Goal: Task Accomplishment & Management: Manage account settings

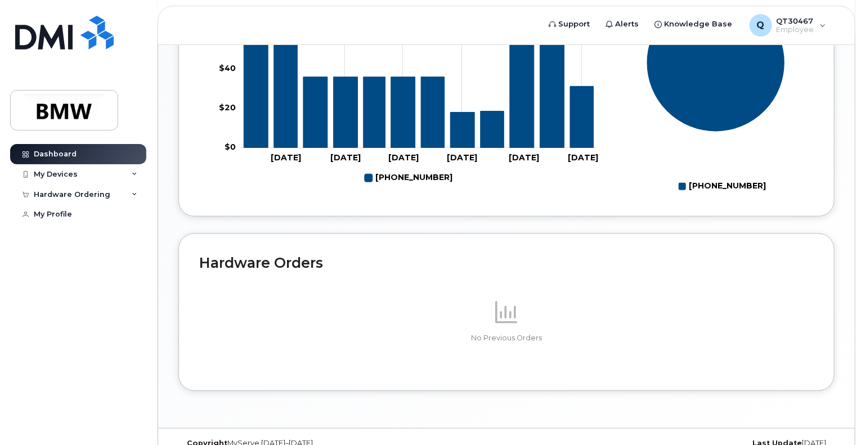
scroll to position [519, 0]
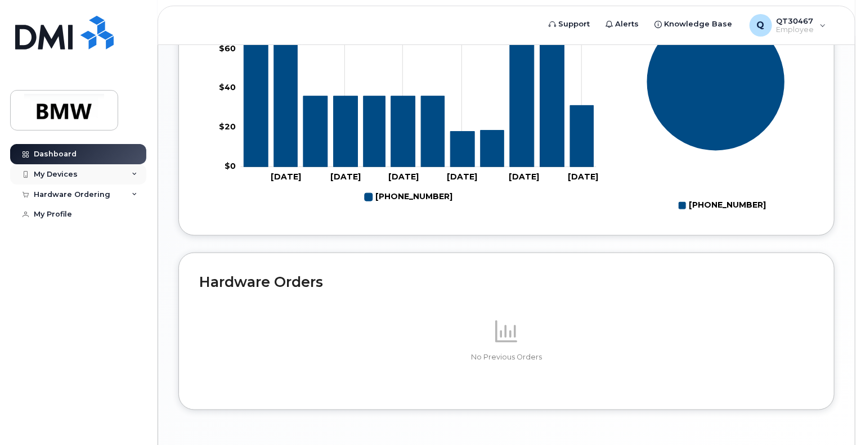
click at [61, 173] on div "My Devices" at bounding box center [56, 174] width 44 height 9
click at [61, 175] on div "My Devices" at bounding box center [56, 174] width 44 height 9
click at [62, 175] on div "My Devices" at bounding box center [56, 174] width 44 height 9
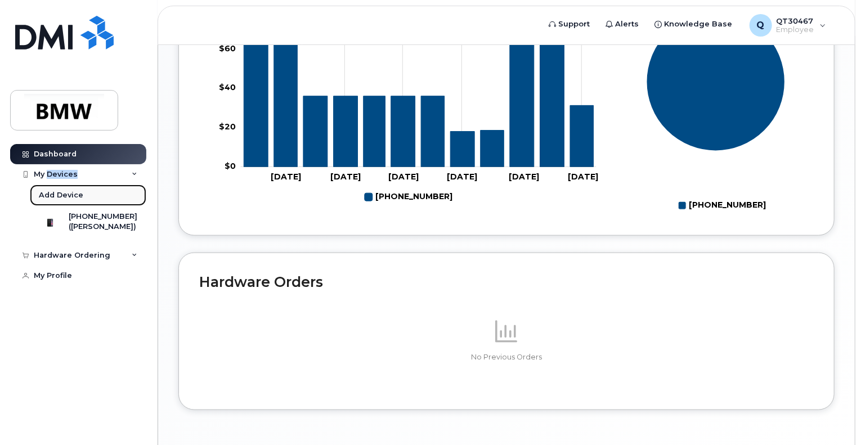
click at [65, 201] on link "Add Device" at bounding box center [88, 195] width 116 height 21
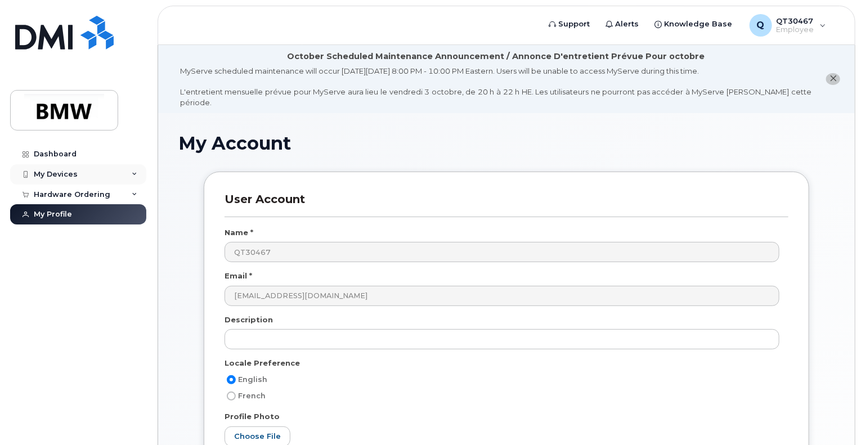
click at [55, 172] on div "My Devices" at bounding box center [56, 174] width 44 height 9
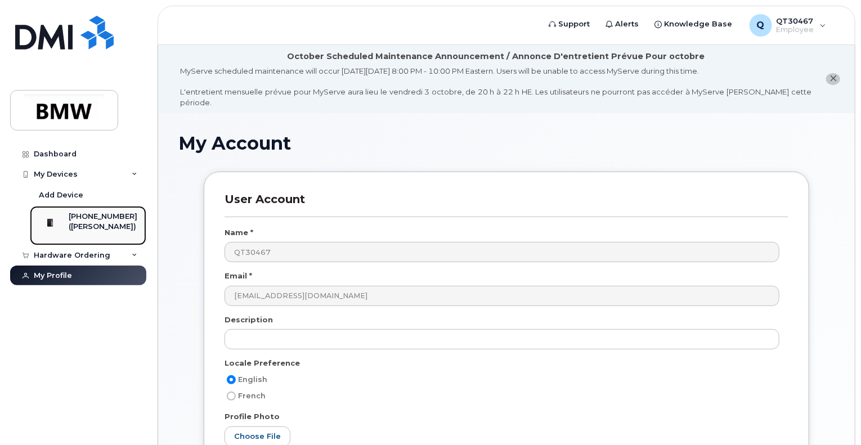
click at [92, 220] on div "[PHONE_NUMBER]" at bounding box center [103, 217] width 69 height 10
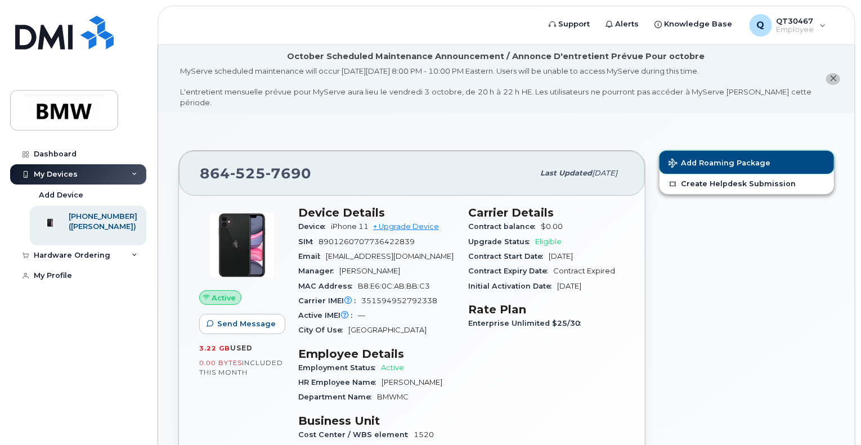
click at [716, 159] on span "Add Roaming Package" at bounding box center [719, 164] width 102 height 11
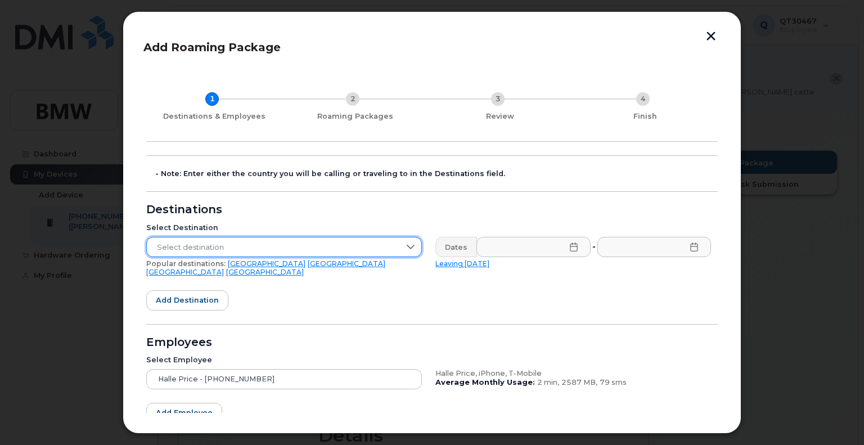
click at [221, 247] on span "Select destination" at bounding box center [273, 247] width 253 height 20
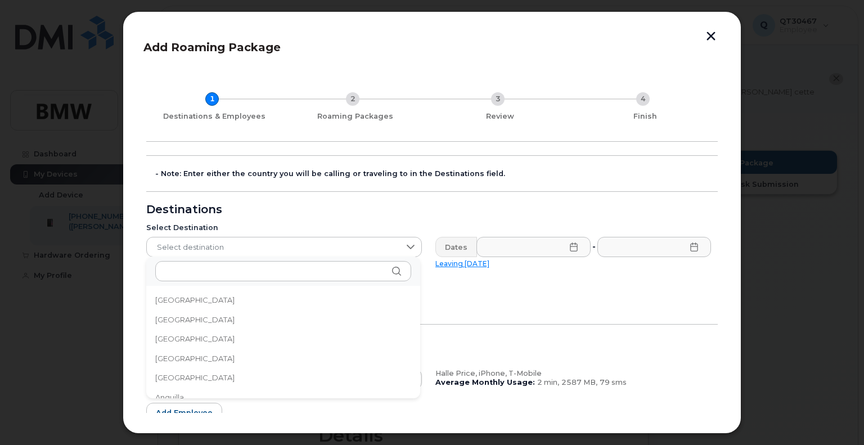
click at [491, 286] on form "- Note: Enter either the country you will be calling or traveling to in the Des…" at bounding box center [432, 319] width 572 height 329
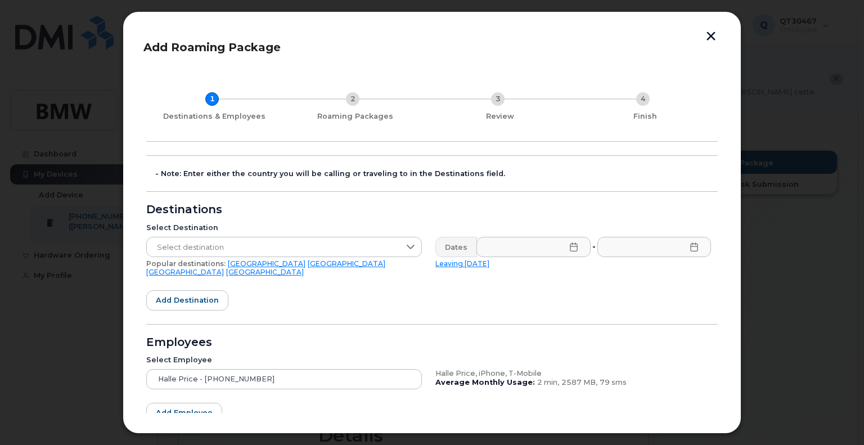
click at [308, 264] on link "Mexico" at bounding box center [347, 263] width 78 height 8
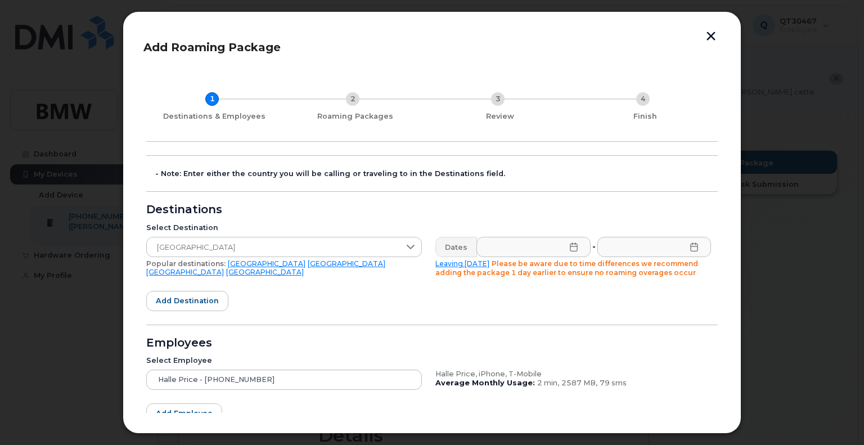
click at [573, 246] on icon at bounding box center [573, 246] width 7 height 9
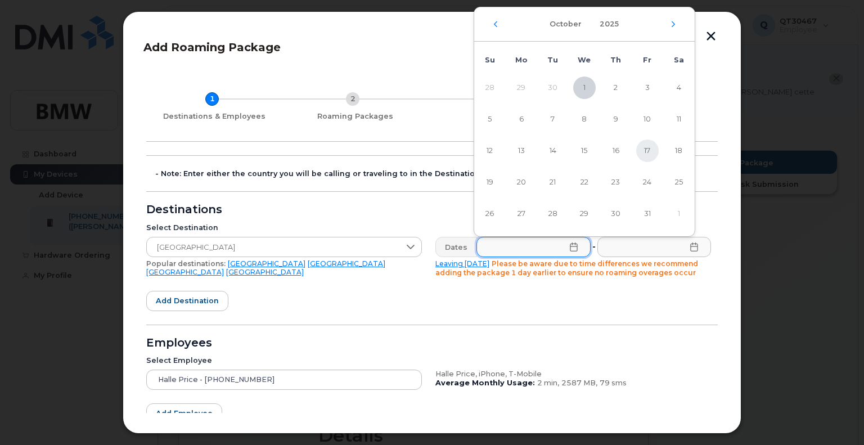
click at [649, 149] on span "17" at bounding box center [647, 151] width 23 height 23
type input "10/17/2025"
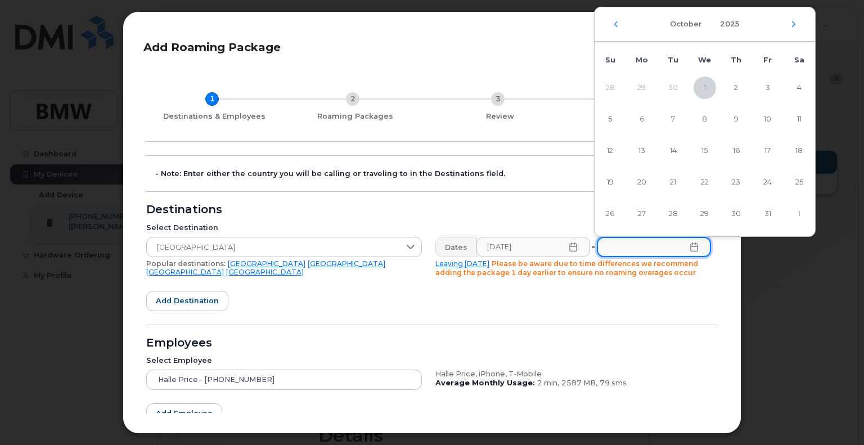
click at [653, 248] on input "text" at bounding box center [654, 247] width 114 height 20
click at [608, 211] on span "26" at bounding box center [610, 214] width 23 height 23
type input "10/26/2025"
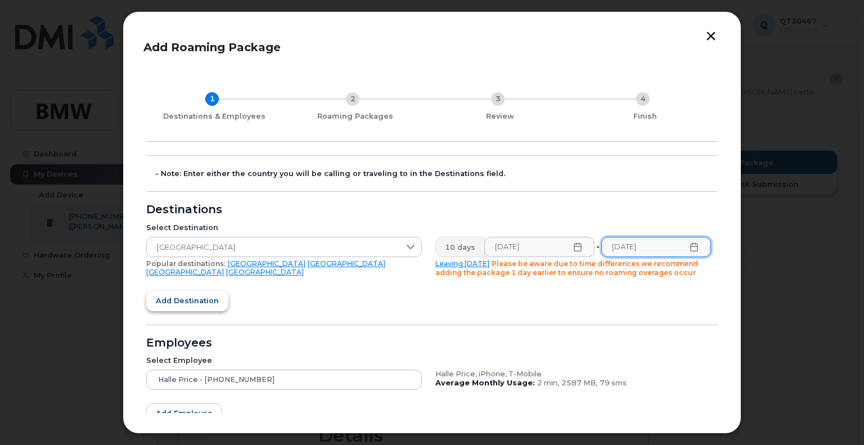
click at [205, 296] on span "Add destination" at bounding box center [187, 300] width 63 height 11
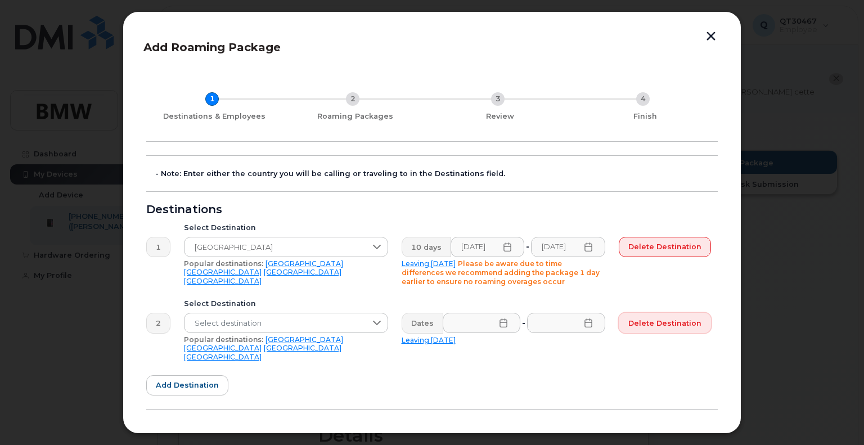
drag, startPoint x: 674, startPoint y: 319, endPoint x: 482, endPoint y: 40, distance: 338.6
click at [672, 319] on span "Delete destination" at bounding box center [664, 323] width 73 height 11
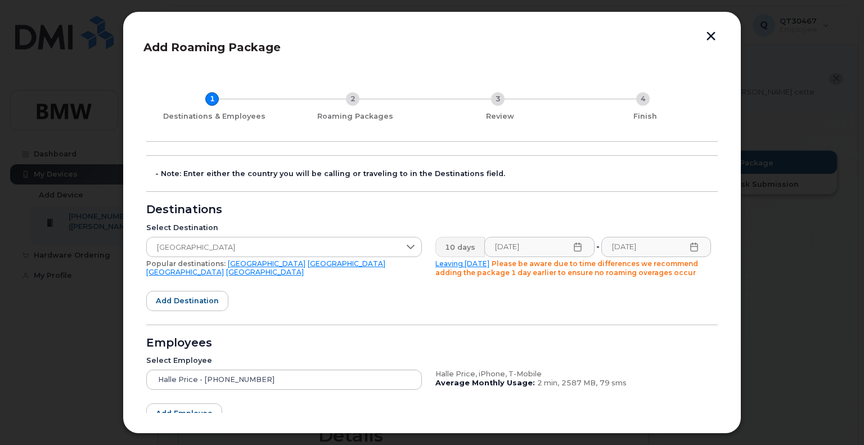
click at [709, 35] on button "button" at bounding box center [711, 38] width 17 height 12
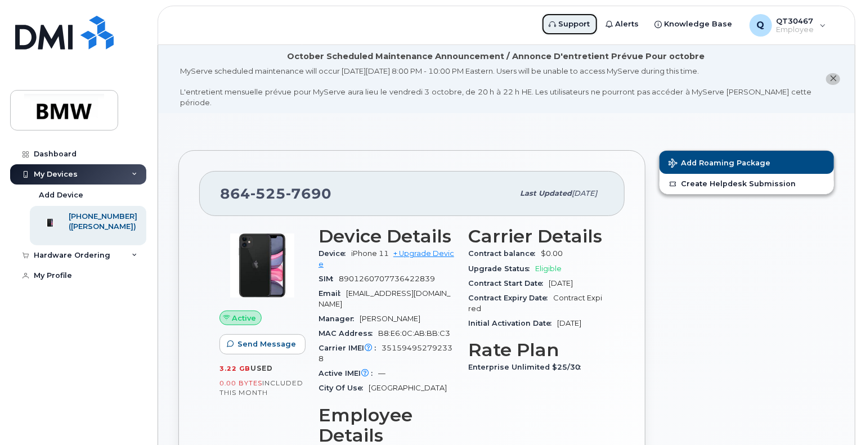
click at [586, 24] on span "Support" at bounding box center [575, 24] width 32 height 11
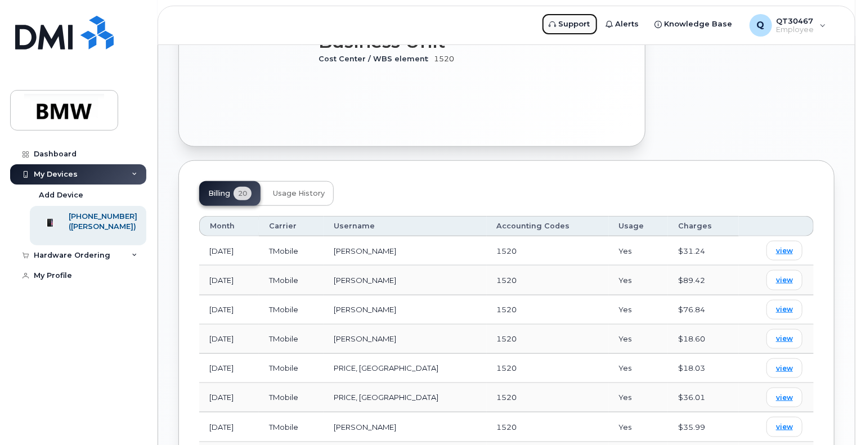
scroll to position [506, 0]
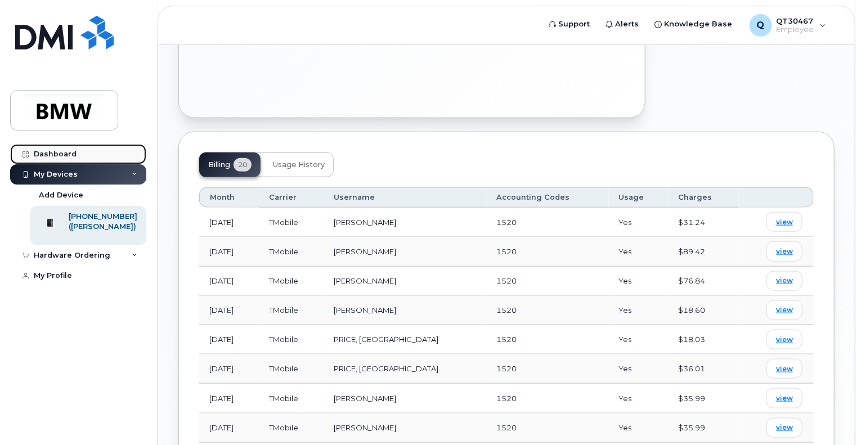
click at [54, 152] on div "Dashboard" at bounding box center [55, 154] width 43 height 9
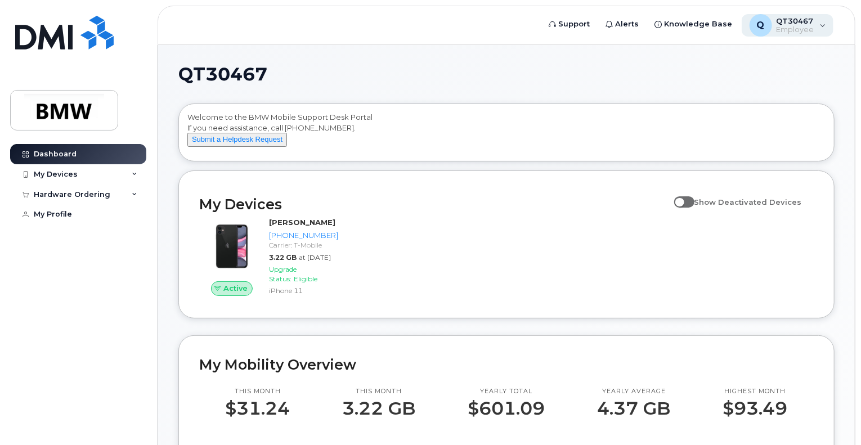
click at [789, 20] on span "QT30467" at bounding box center [795, 20] width 38 height 9
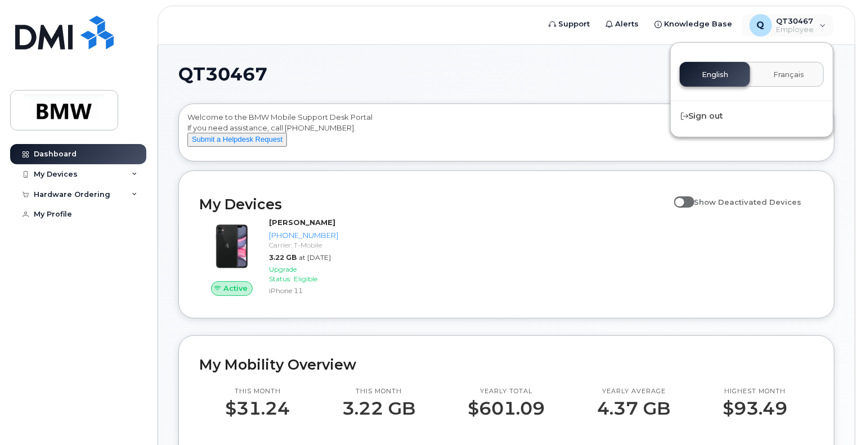
click at [487, 65] on h1 "QT30467" at bounding box center [503, 74] width 650 height 18
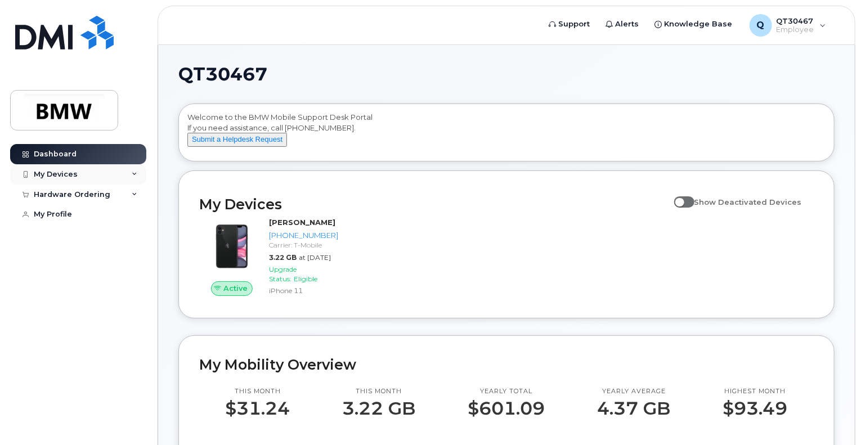
click at [54, 175] on div "My Devices" at bounding box center [56, 174] width 44 height 9
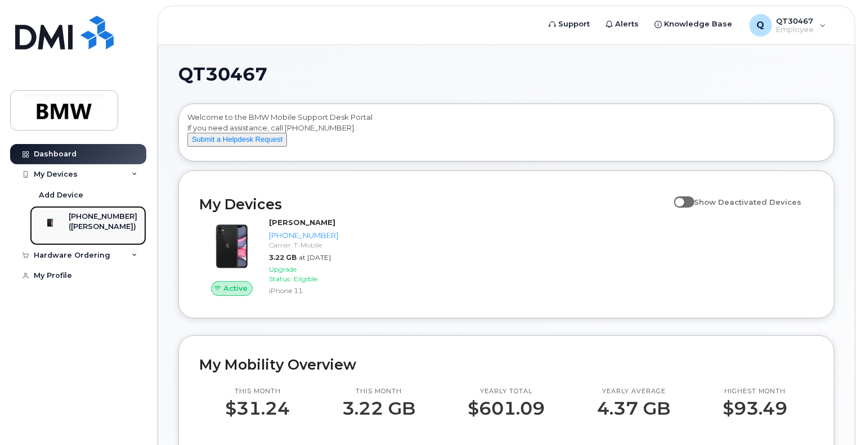
click at [119, 223] on div "([PERSON_NAME])" at bounding box center [103, 227] width 69 height 10
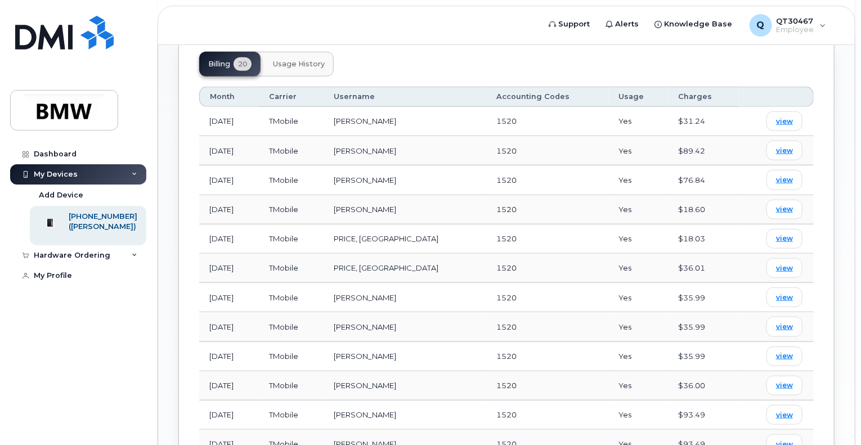
scroll to position [466, 0]
